Goal: Transaction & Acquisition: Purchase product/service

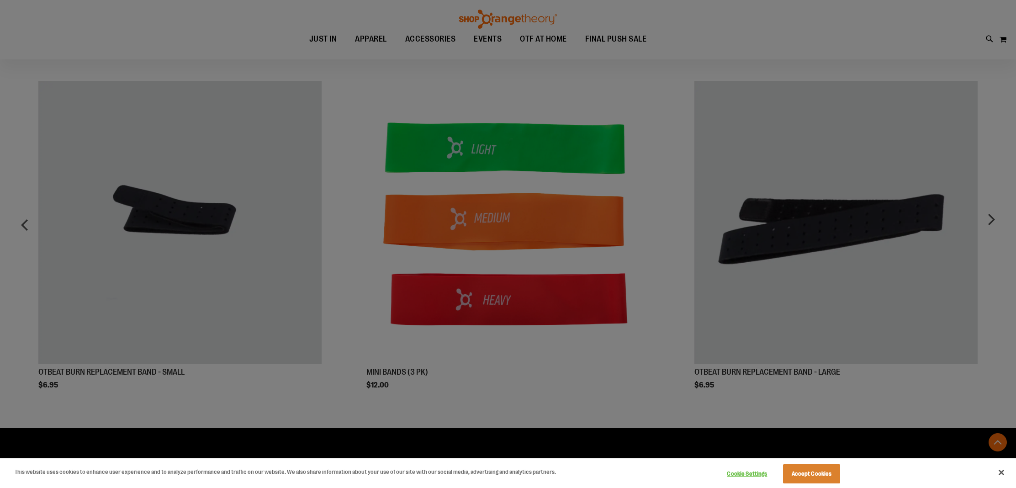
scroll to position [602, 0]
click at [771, 373] on div at bounding box center [508, 244] width 1016 height 488
click at [651, 365] on div at bounding box center [508, 244] width 1016 height 488
click at [812, 469] on button "Accept Cookies" at bounding box center [811, 473] width 57 height 19
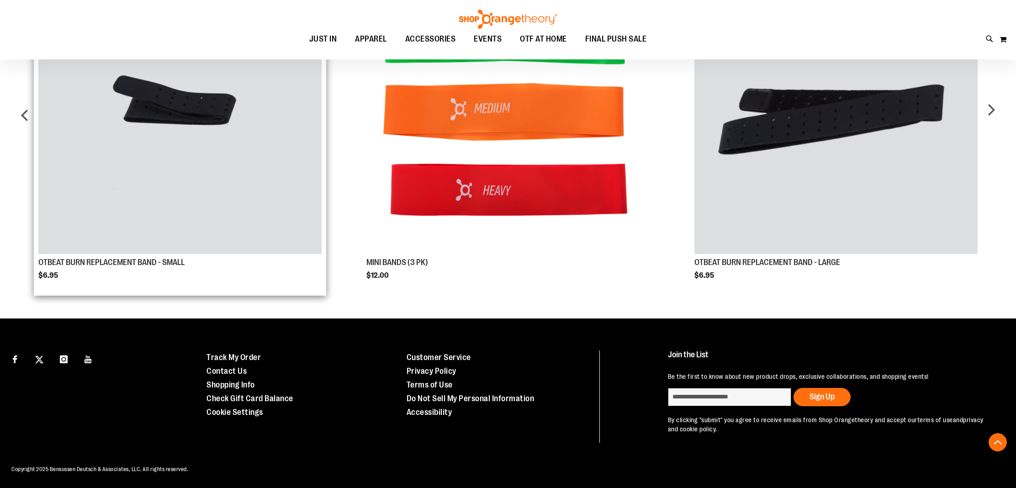
scroll to position [713, 0]
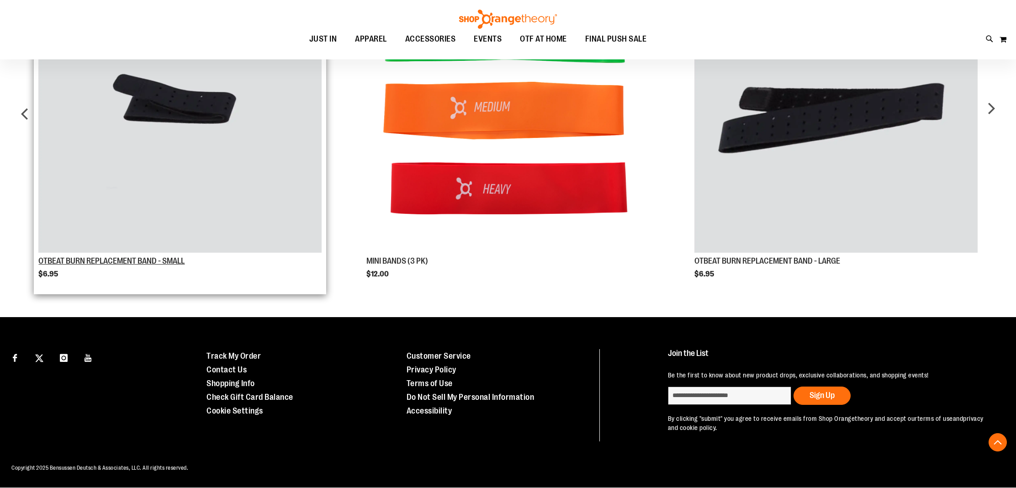
click at [180, 259] on link "OTBEAT BURN REPLACEMENT BAND - SMALL" at bounding box center [111, 260] width 146 height 9
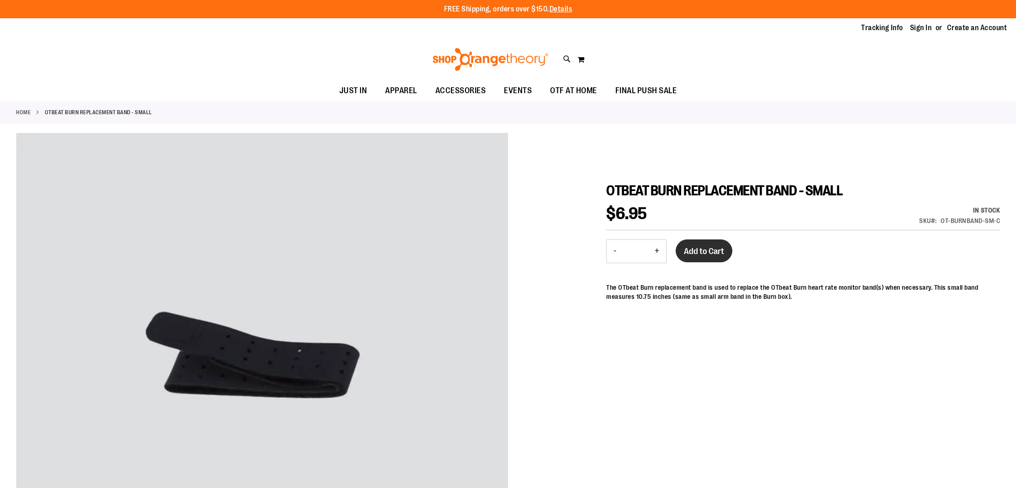
click at [708, 251] on span "Add to Cart" at bounding box center [704, 251] width 40 height 10
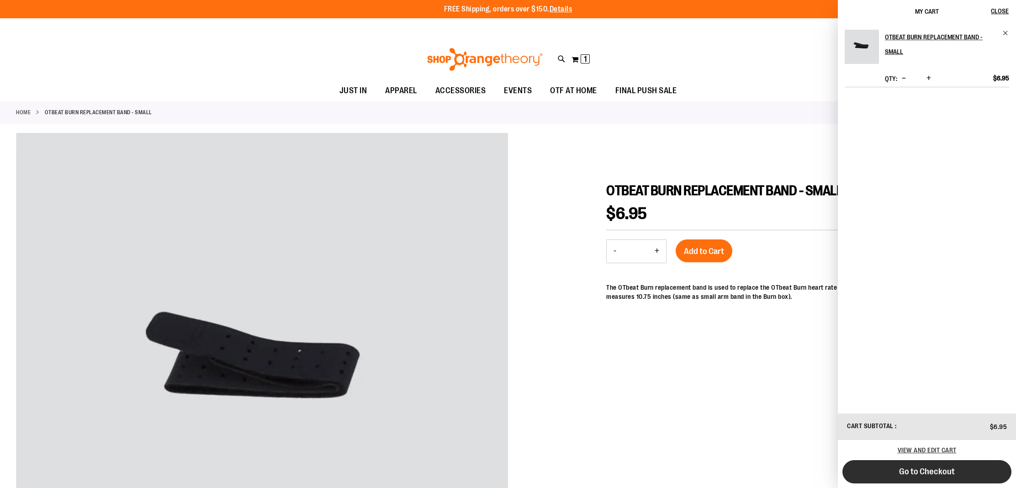
click at [938, 476] on button "Go to Checkout" at bounding box center [926, 471] width 169 height 23
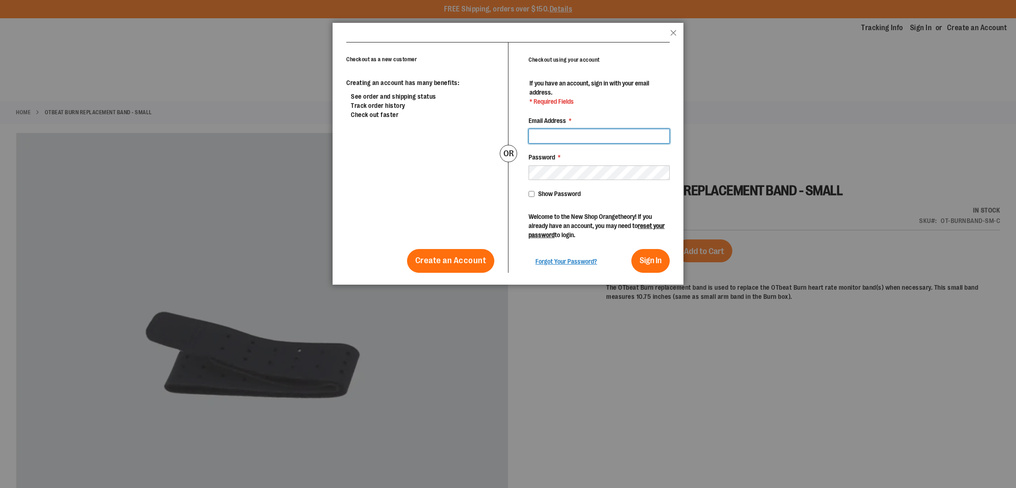
click at [604, 137] on input "Email Address *" at bounding box center [598, 136] width 141 height 15
type input "**********"
click at [647, 257] on span "Sign In" at bounding box center [650, 260] width 22 height 9
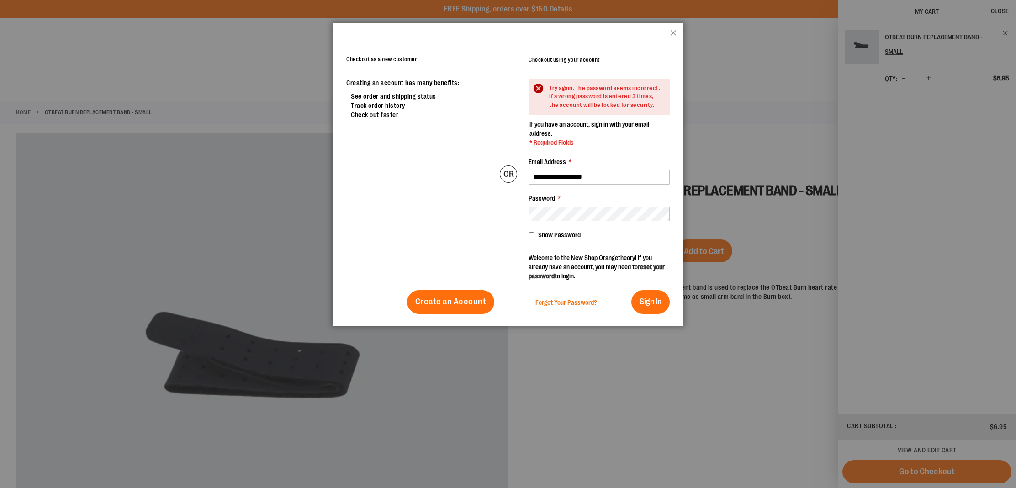
click at [560, 300] on span "Forgot Your Password?" at bounding box center [566, 302] width 62 height 7
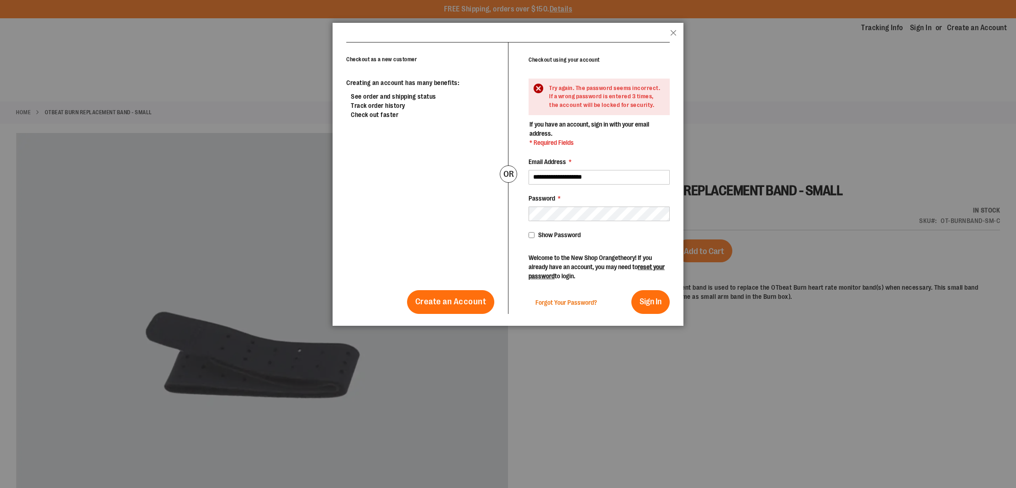
click at [559, 300] on span "Forgot Your Password?" at bounding box center [566, 302] width 62 height 7
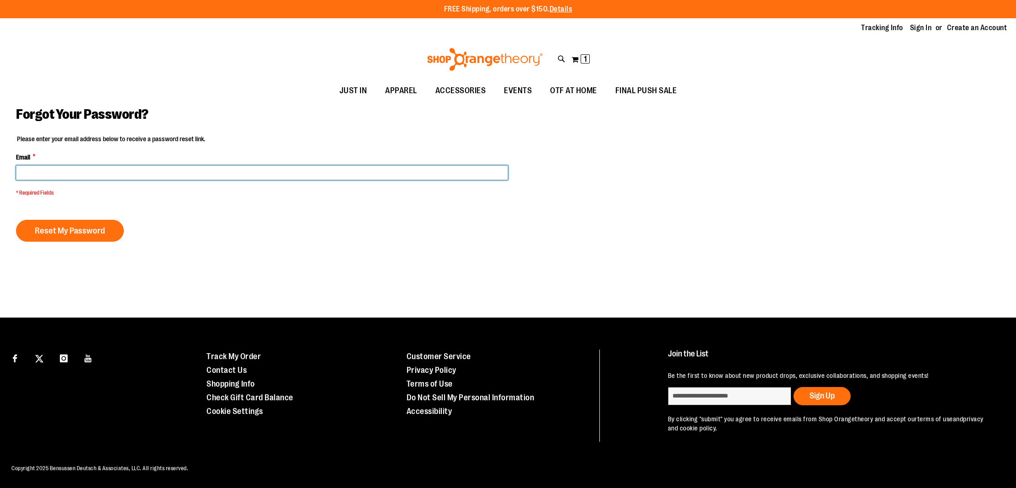
click at [159, 174] on input "Email *" at bounding box center [262, 172] width 492 height 15
type input "**********"
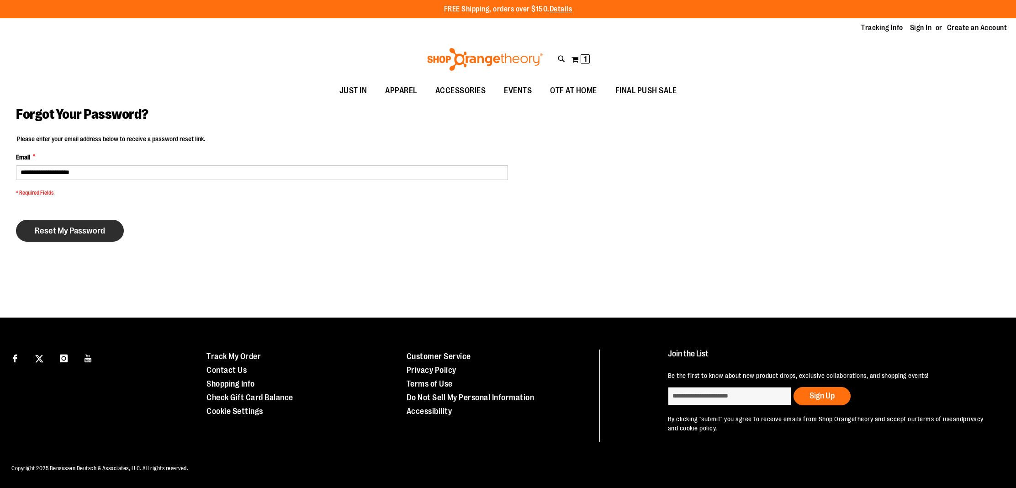
click at [103, 224] on button "Reset My Password" at bounding box center [70, 231] width 108 height 22
